Goal: Transaction & Acquisition: Purchase product/service

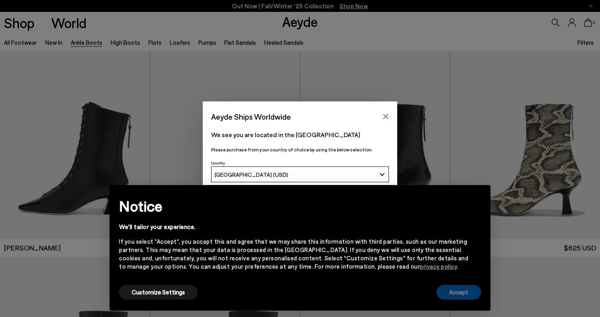
click at [462, 291] on button "Accept" at bounding box center [459, 292] width 44 height 15
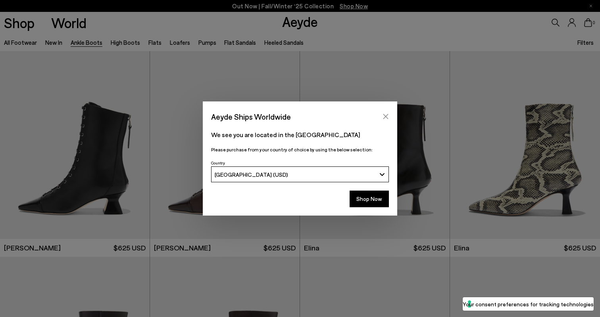
click at [387, 114] on icon "Close" at bounding box center [386, 117] width 6 height 6
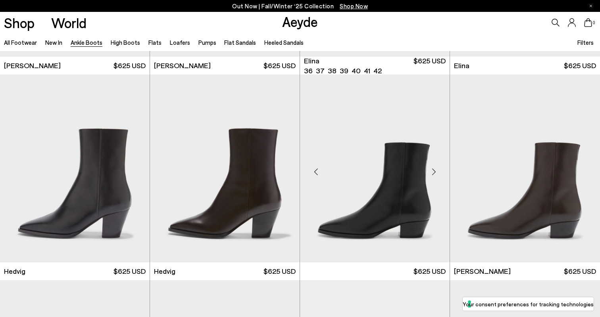
scroll to position [202, 0]
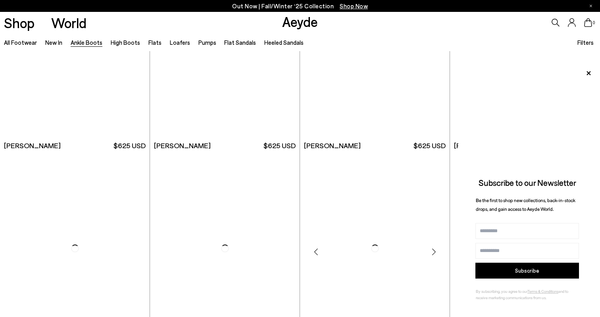
scroll to position [1593, 0]
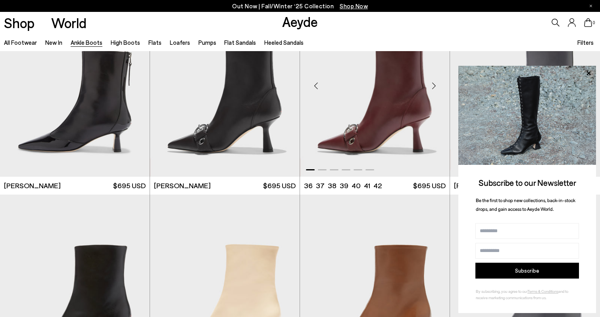
scroll to position [2211, 0]
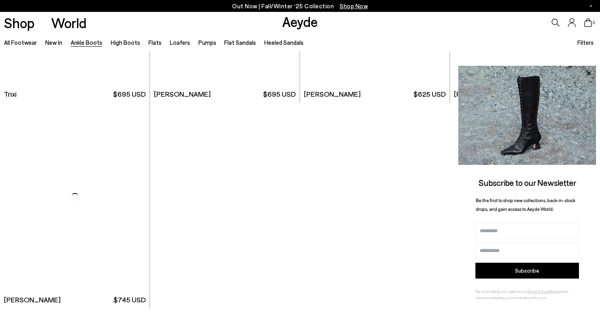
scroll to position [4187, 0]
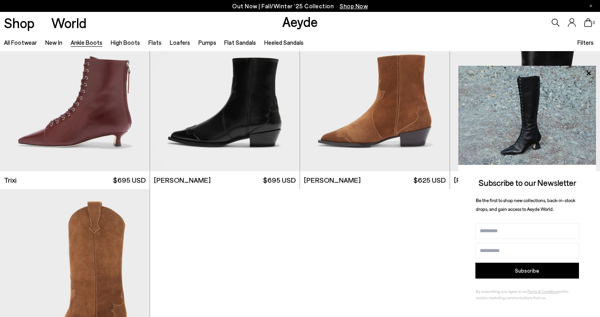
click at [590, 75] on icon at bounding box center [589, 73] width 4 height 4
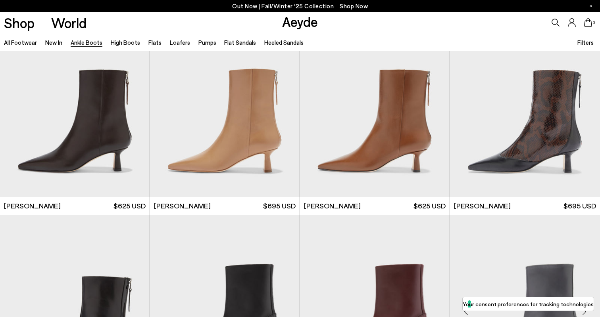
scroll to position [1819, 0]
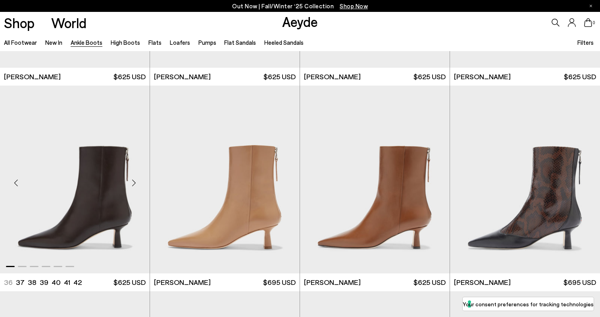
click at [34, 224] on img "1 / 6" at bounding box center [75, 180] width 150 height 188
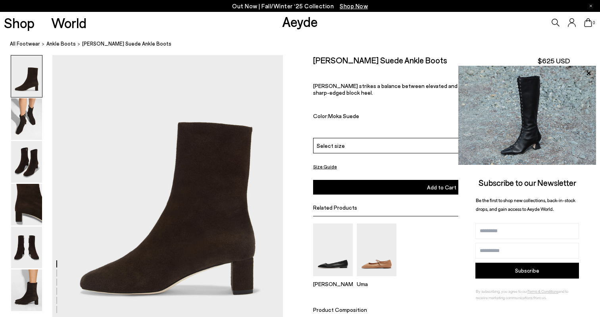
scroll to position [63, 0]
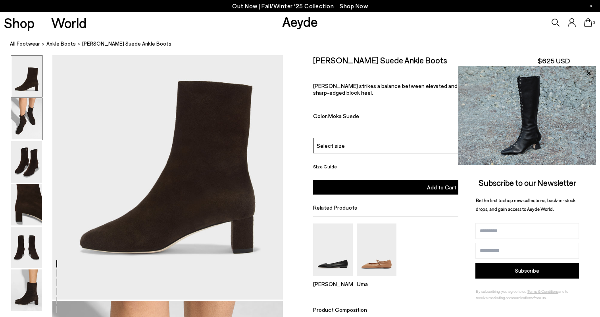
click at [26, 119] on img at bounding box center [26, 119] width 31 height 42
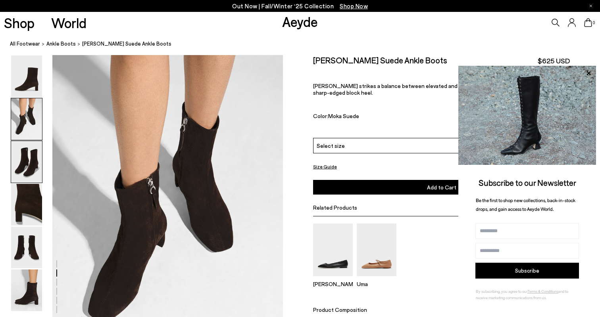
click at [27, 160] on img at bounding box center [26, 162] width 31 height 42
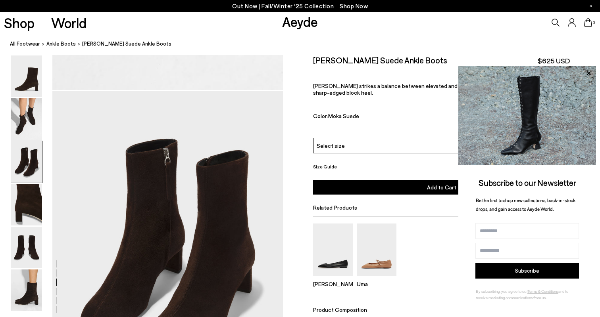
scroll to position [618, 0]
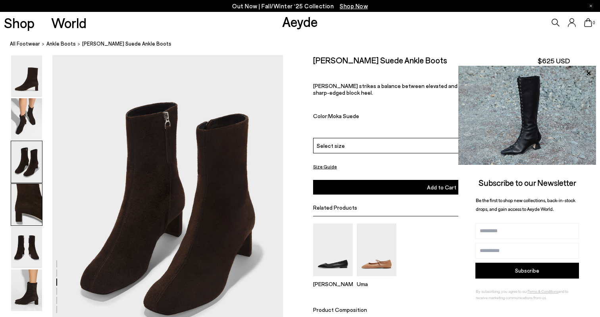
click at [23, 205] on img at bounding box center [26, 205] width 31 height 42
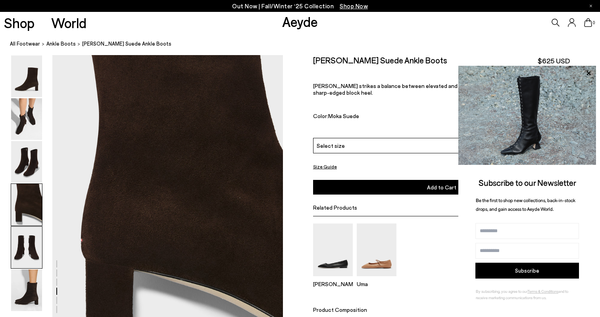
click at [23, 248] on img at bounding box center [26, 248] width 31 height 42
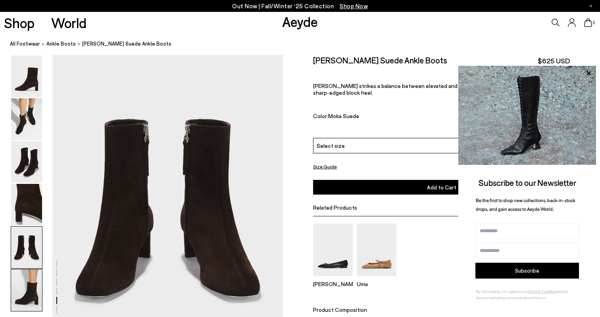
click at [21, 281] on img at bounding box center [26, 291] width 31 height 42
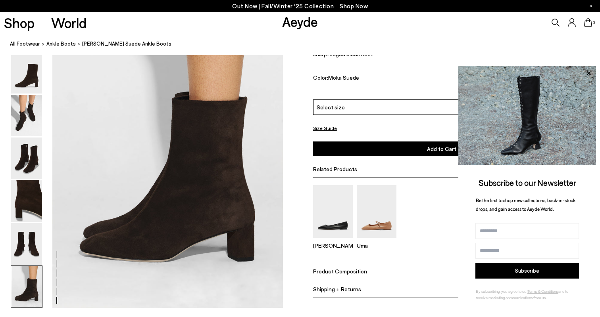
scroll to position [1599, 0]
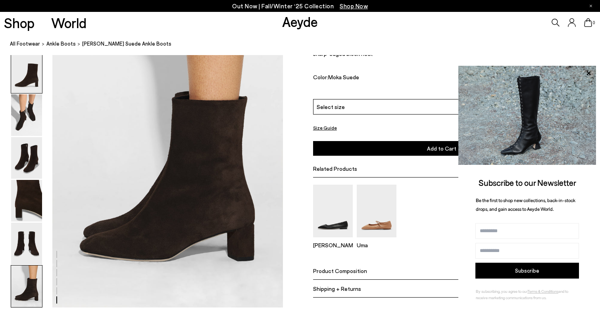
click at [31, 75] on img at bounding box center [26, 73] width 31 height 42
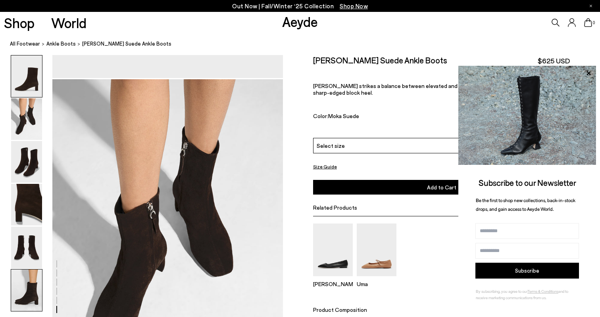
scroll to position [0, 0]
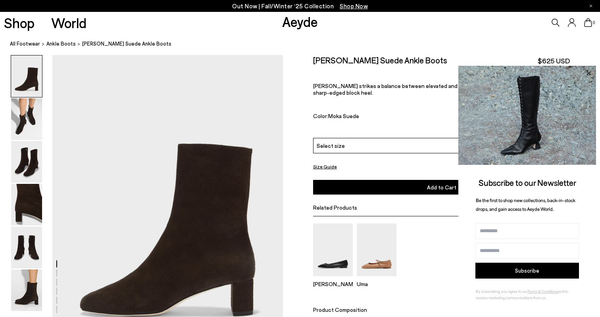
click at [587, 71] on icon at bounding box center [588, 73] width 10 height 10
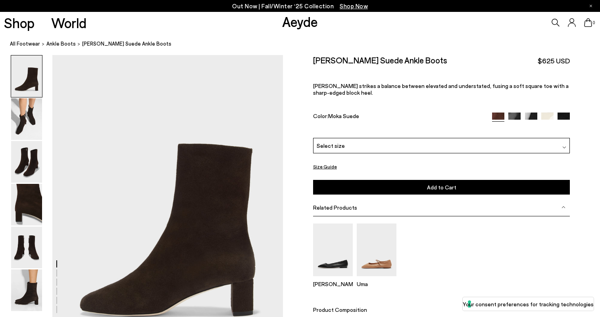
click at [513, 114] on img at bounding box center [514, 119] width 12 height 12
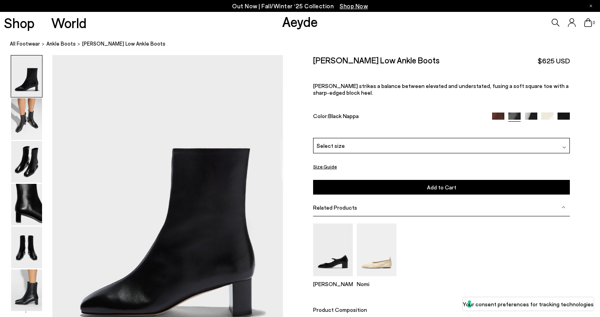
click at [544, 117] on img at bounding box center [547, 119] width 12 height 12
